Goal: Check status: Check status

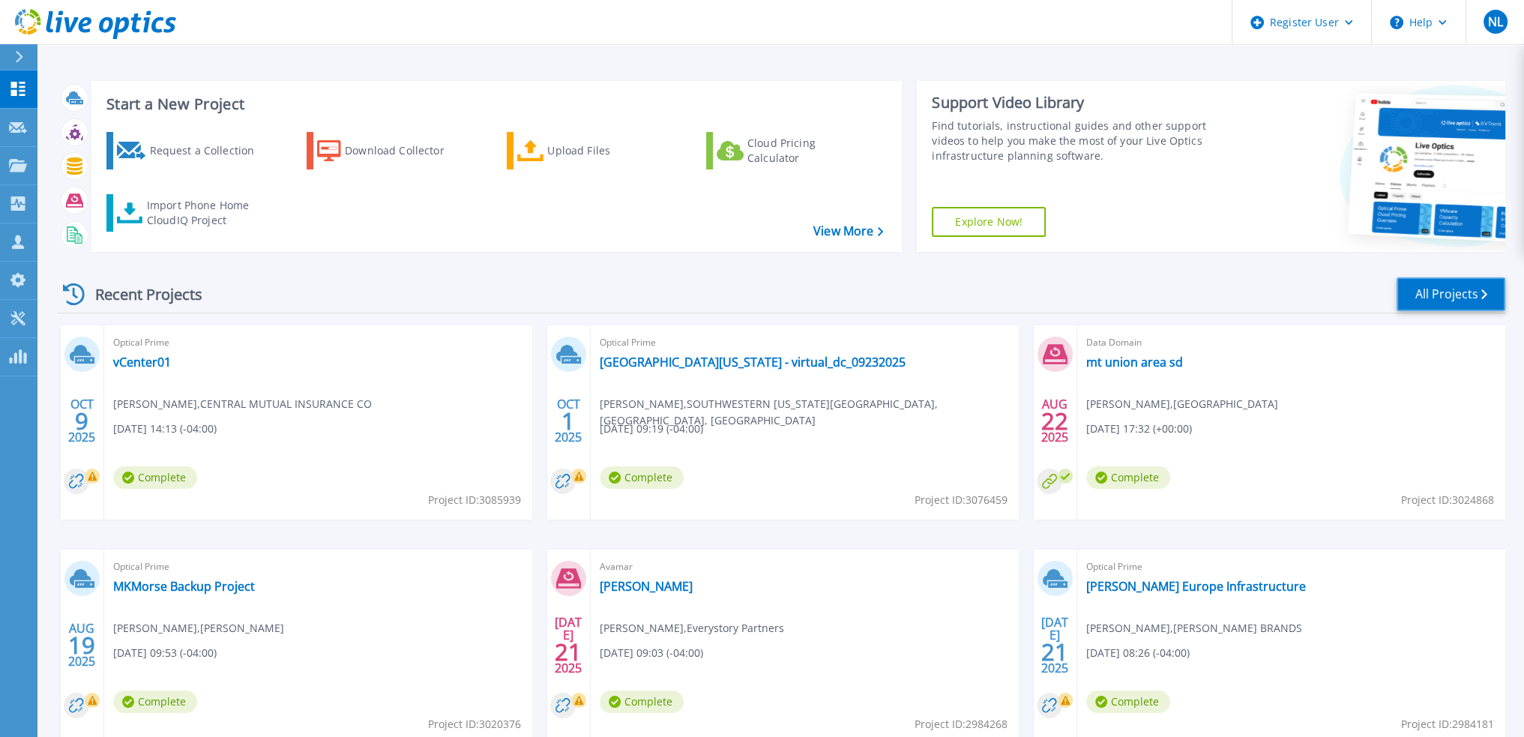
click at [1418, 292] on link "All Projects" at bounding box center [1450, 294] width 109 height 34
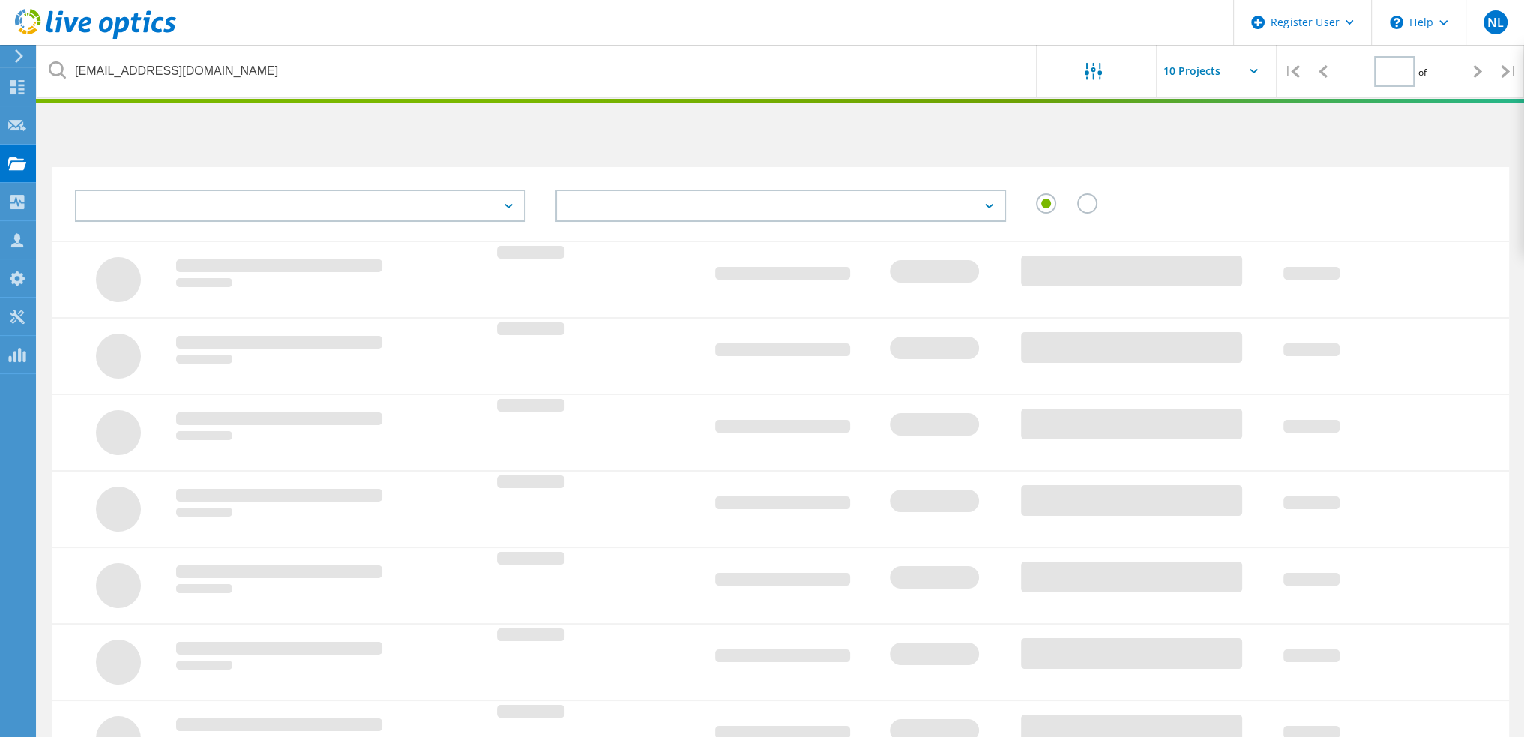
type input "1"
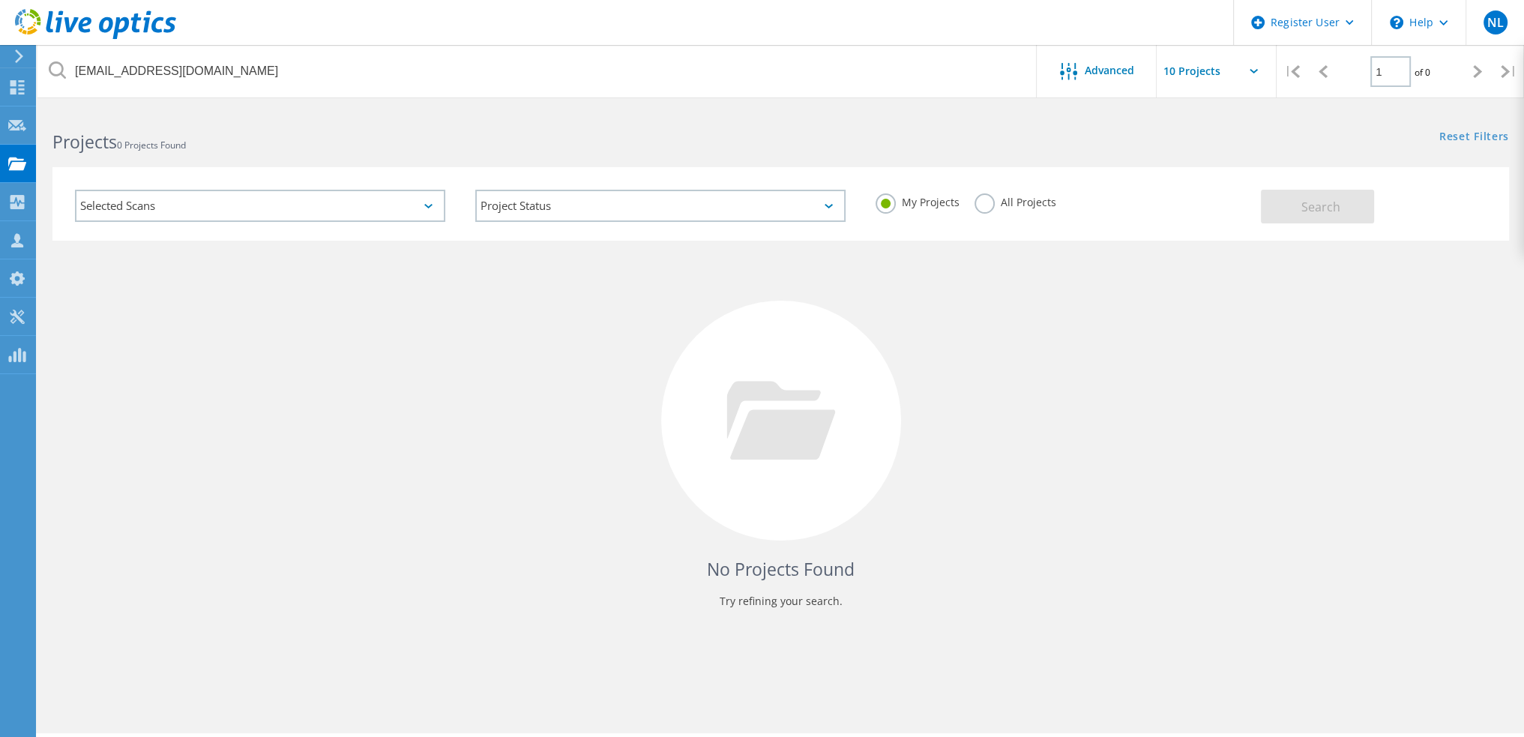
click at [980, 193] on label "All Projects" at bounding box center [1015, 200] width 82 height 14
click at [0, 0] on input "All Projects" at bounding box center [0, 0] width 0 height 0
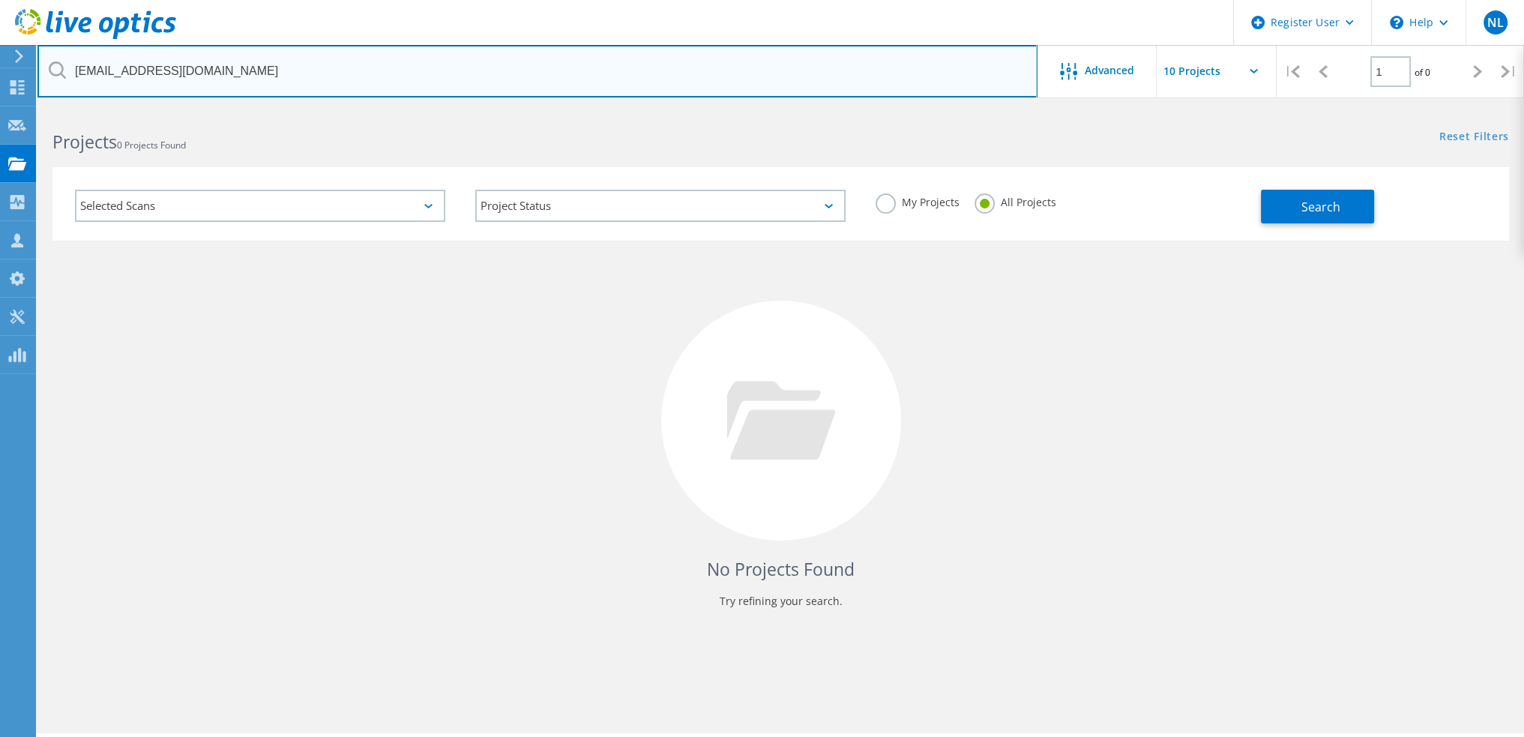
click at [636, 82] on input "[EMAIL_ADDRESS][DOMAIN_NAME]" at bounding box center [537, 71] width 1000 height 52
type input "3087313"
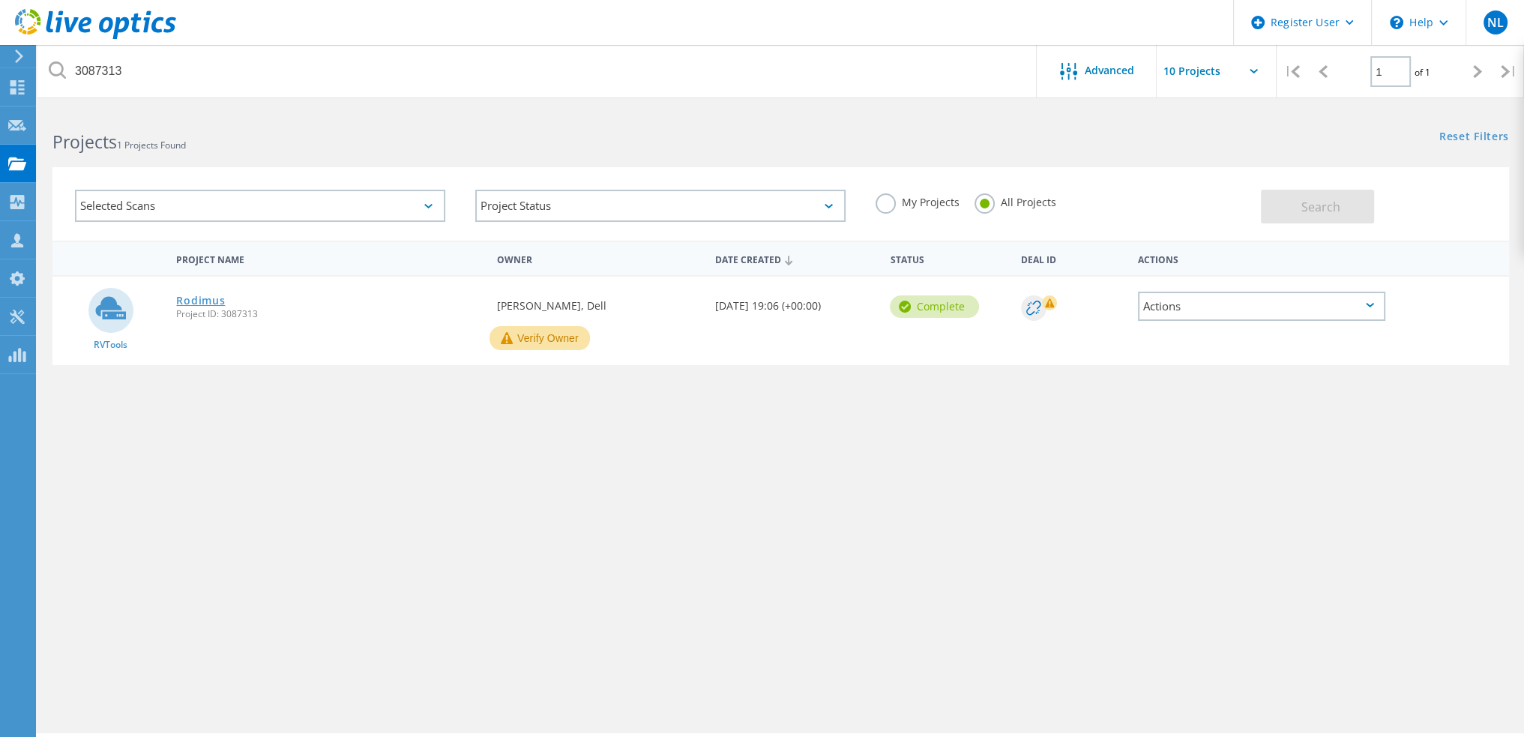
click at [201, 301] on link "Rodimus" at bounding box center [200, 300] width 49 height 10
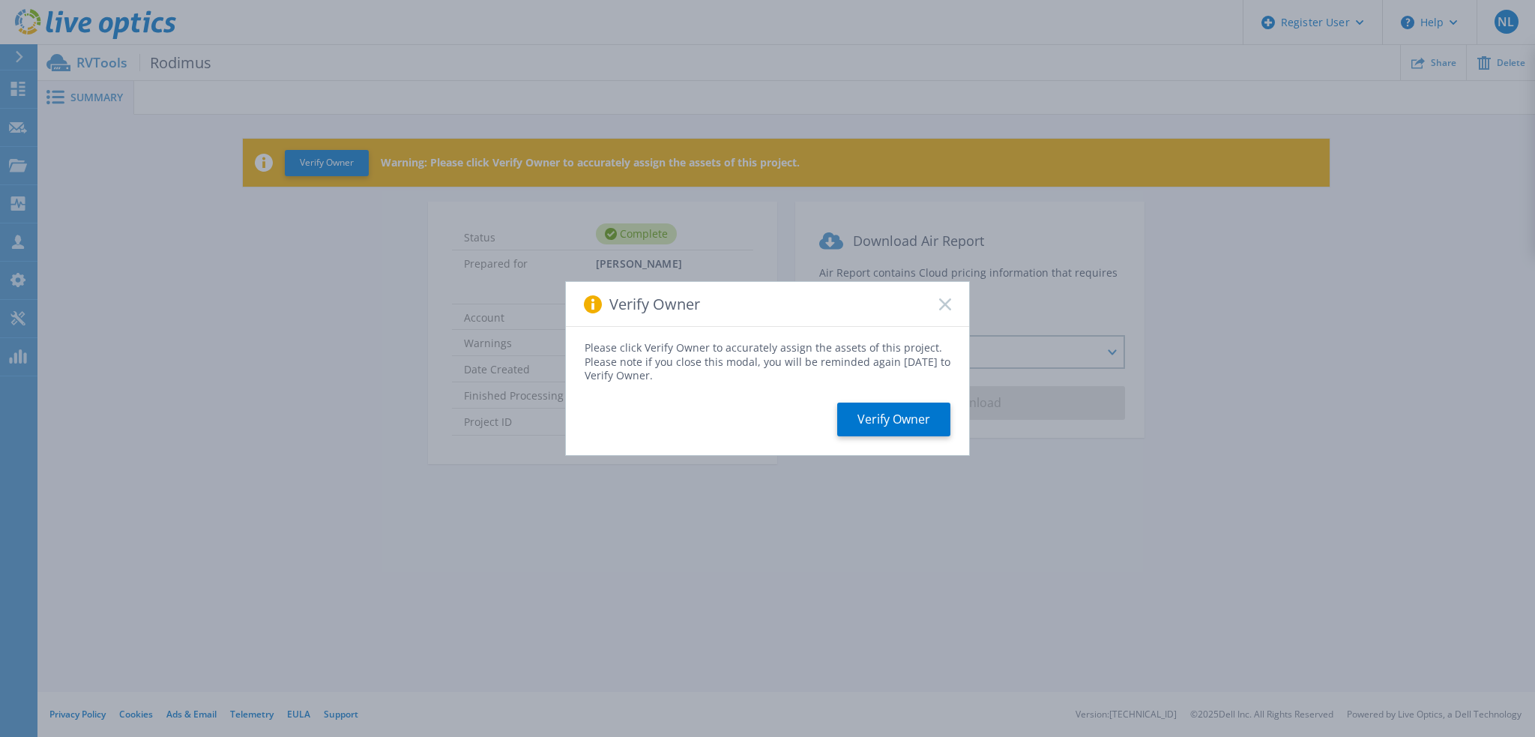
click at [946, 290] on div "Verify Owner" at bounding box center [767, 304] width 403 height 45
click at [946, 303] on rect at bounding box center [944, 304] width 13 height 13
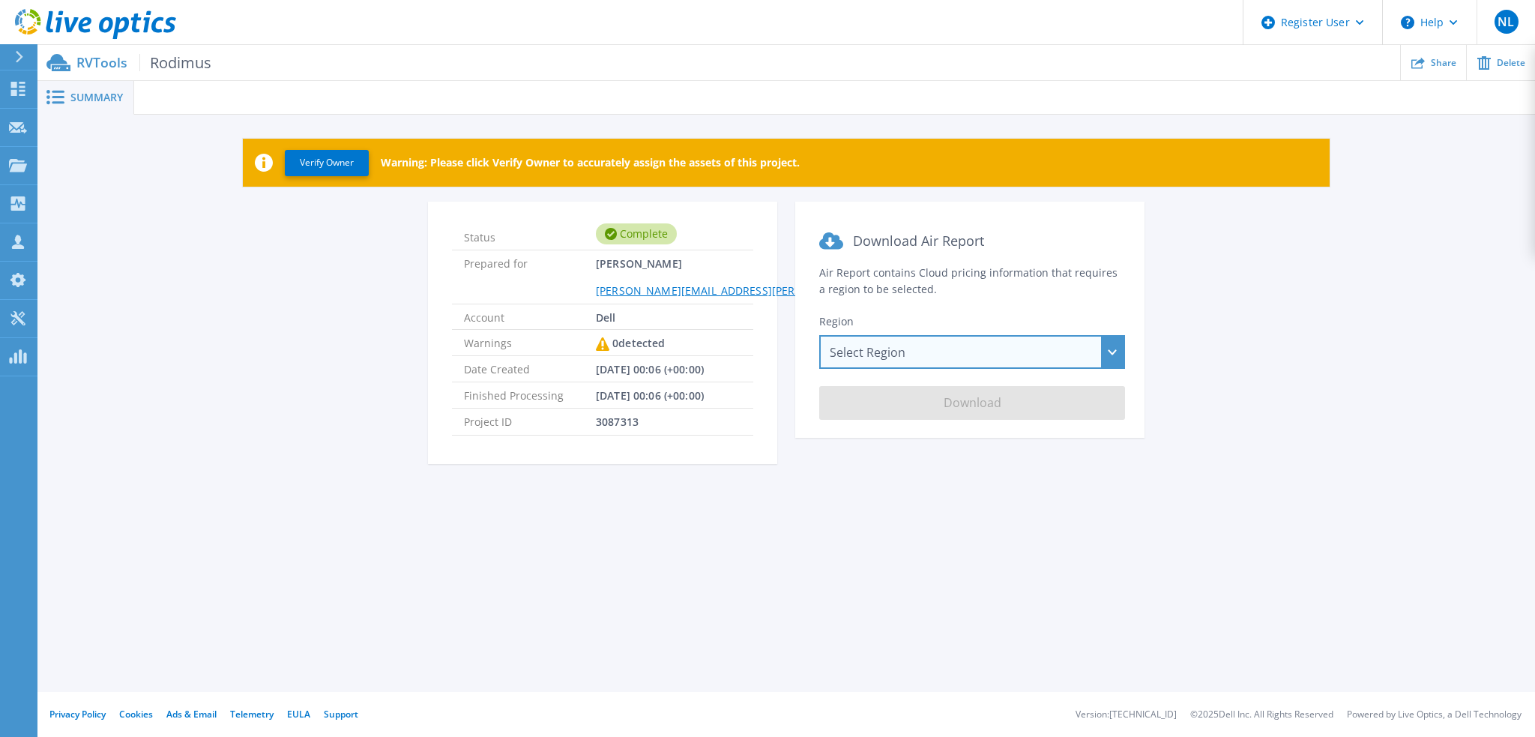
click at [971, 362] on div "Select Region Asia Pacific (Hong Kong) Asia Pacific (Mumbai) Asia Pacific (Seou…" at bounding box center [972, 352] width 306 height 34
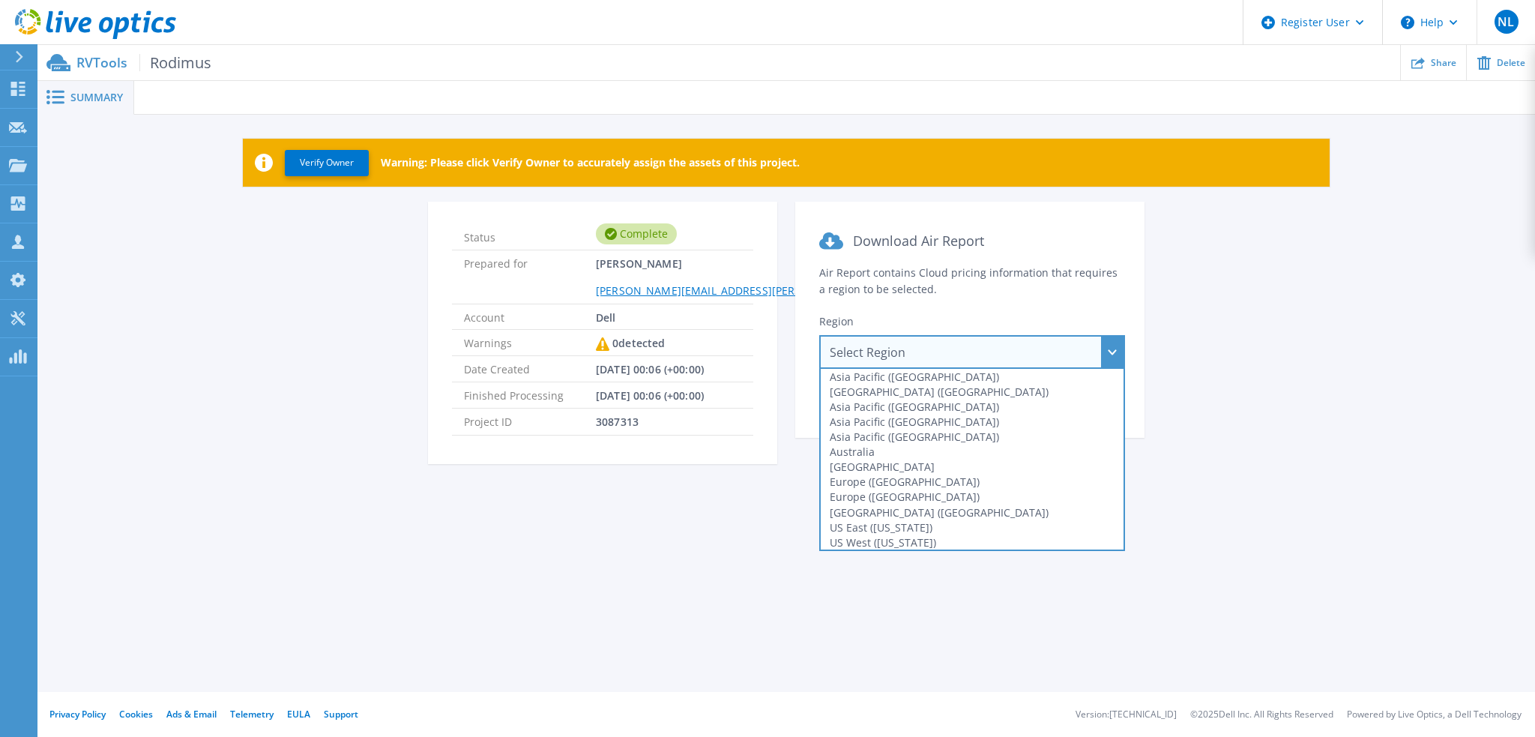
click at [1351, 246] on div "Status Complete Prepared for Ryann Mannan Ryann.Mannan@dell.com Account Dell Wa…" at bounding box center [786, 342] width 1452 height 280
